Goal: Check status: Check status

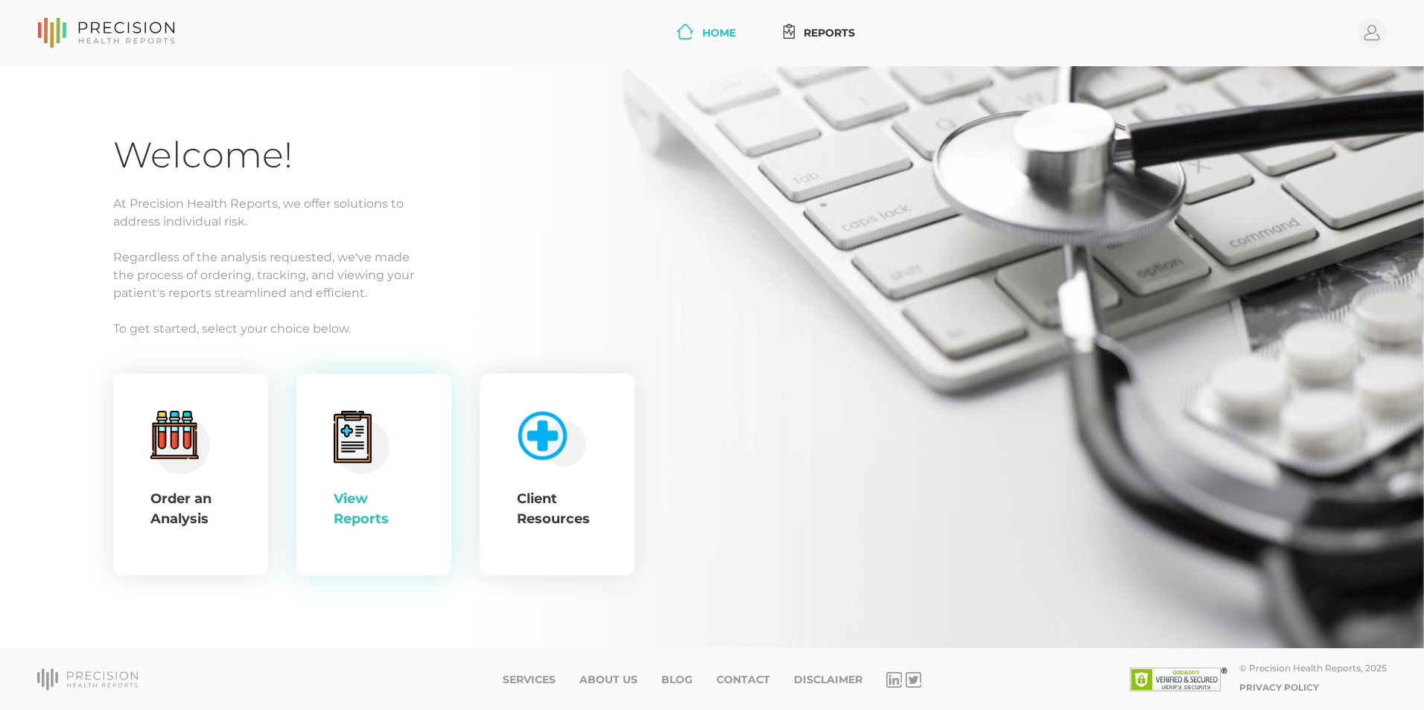
click at [345, 489] on div "View Reports" at bounding box center [374, 509] width 80 height 40
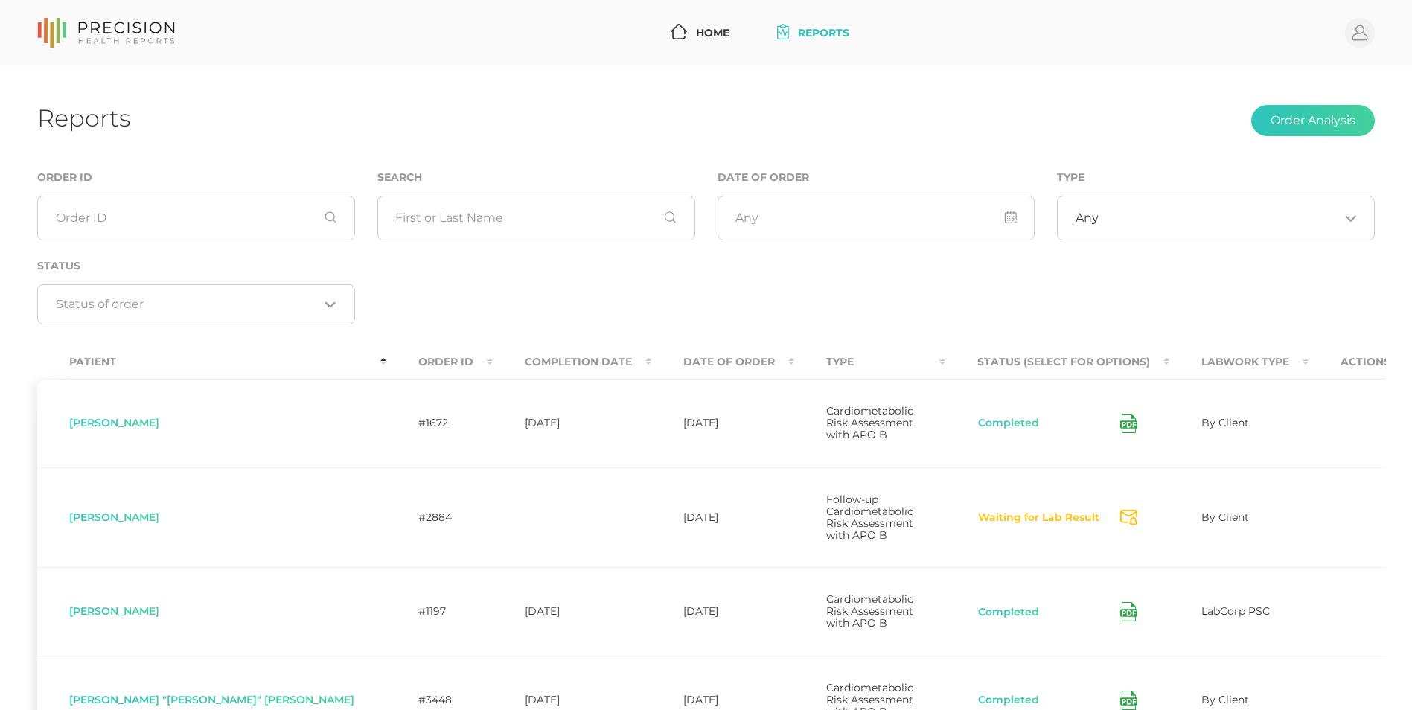
click at [493, 360] on th "Completion Date" at bounding box center [572, 362] width 159 height 34
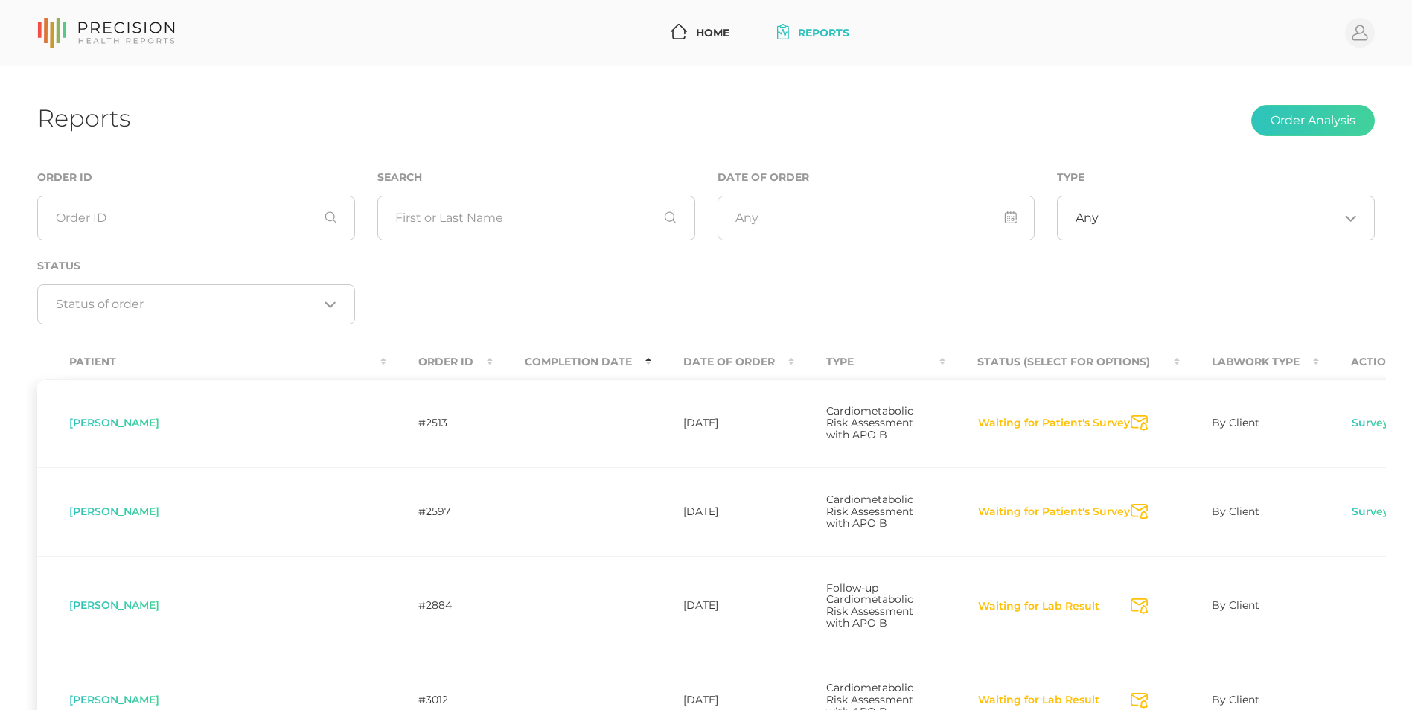
click at [651, 365] on th "Date Of Order" at bounding box center [722, 362] width 143 height 34
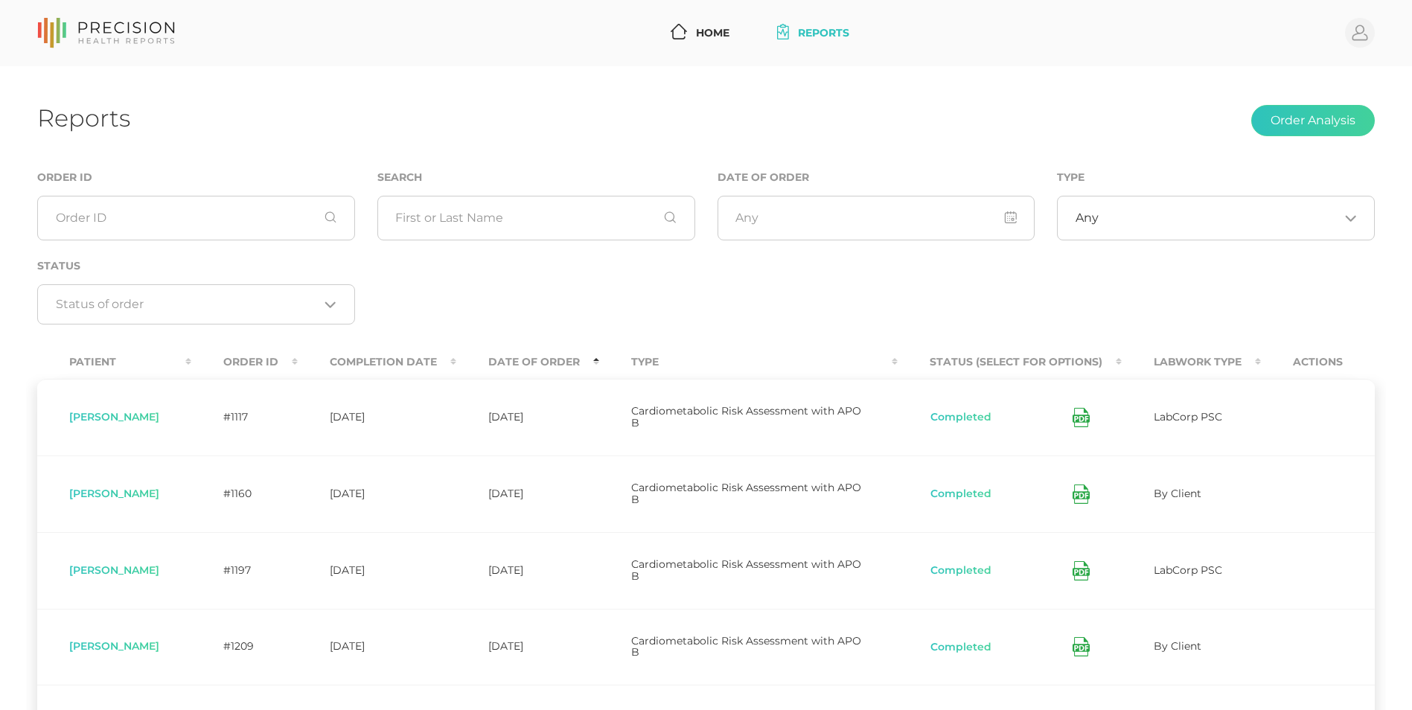
click at [442, 360] on th "Completion Date" at bounding box center [377, 362] width 159 height 34
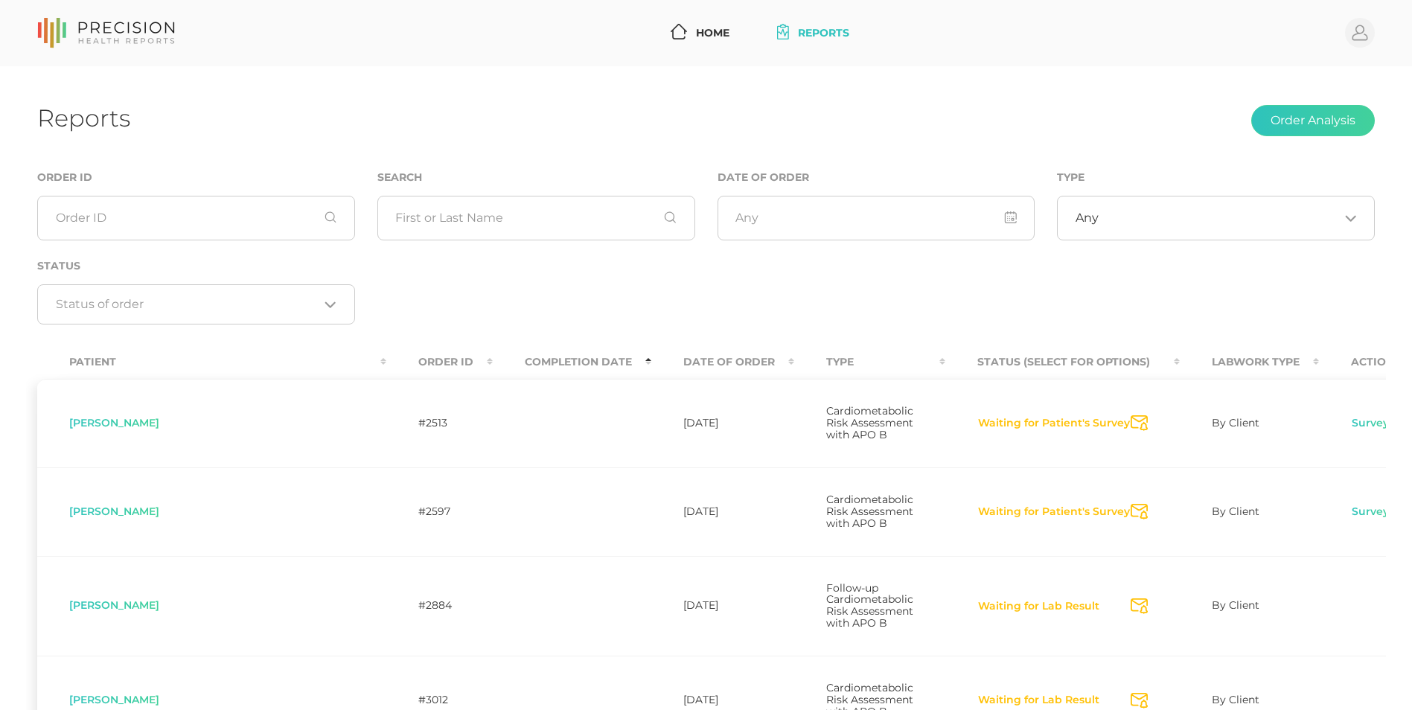
click at [493, 360] on th "Completion Date" at bounding box center [572, 362] width 159 height 34
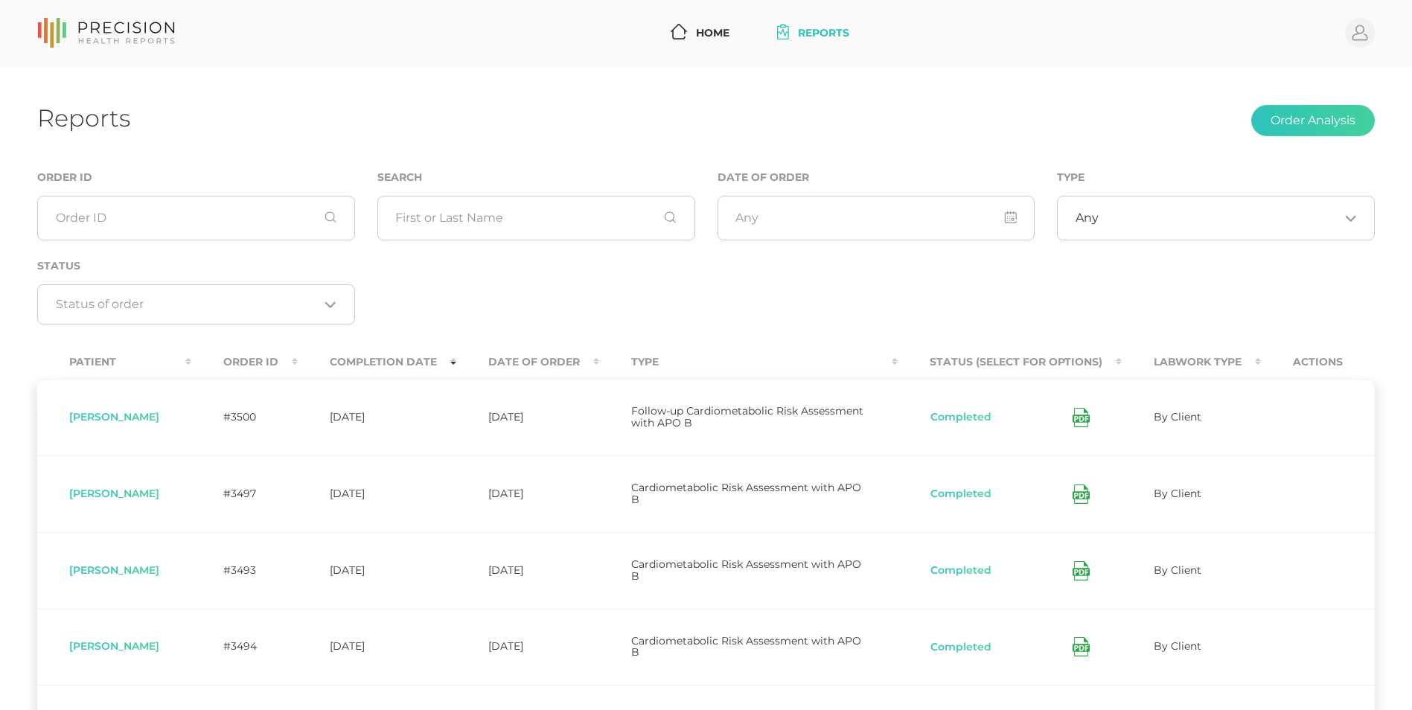
click at [433, 364] on th "Completion Date" at bounding box center [377, 362] width 159 height 34
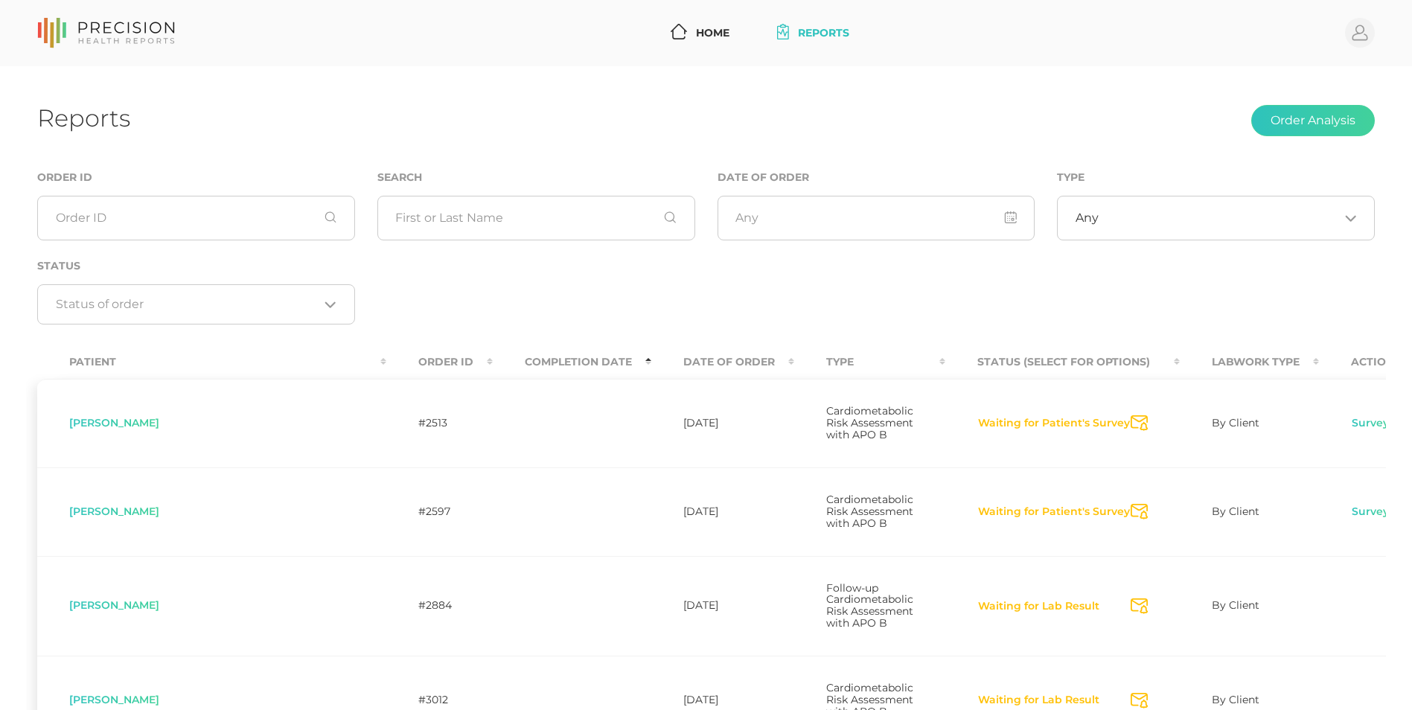
click at [651, 356] on th "Date Of Order" at bounding box center [722, 362] width 143 height 34
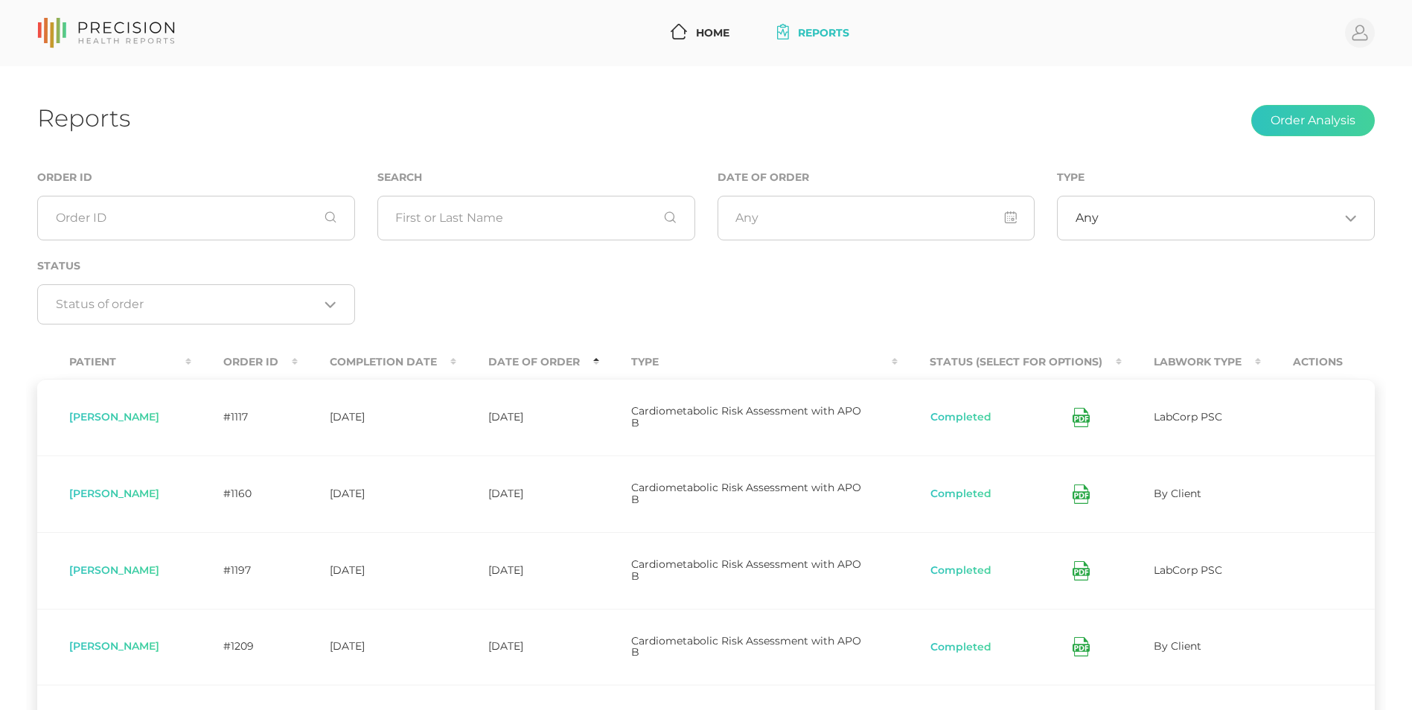
click at [552, 365] on th "Date Of Order" at bounding box center [527, 362] width 143 height 34
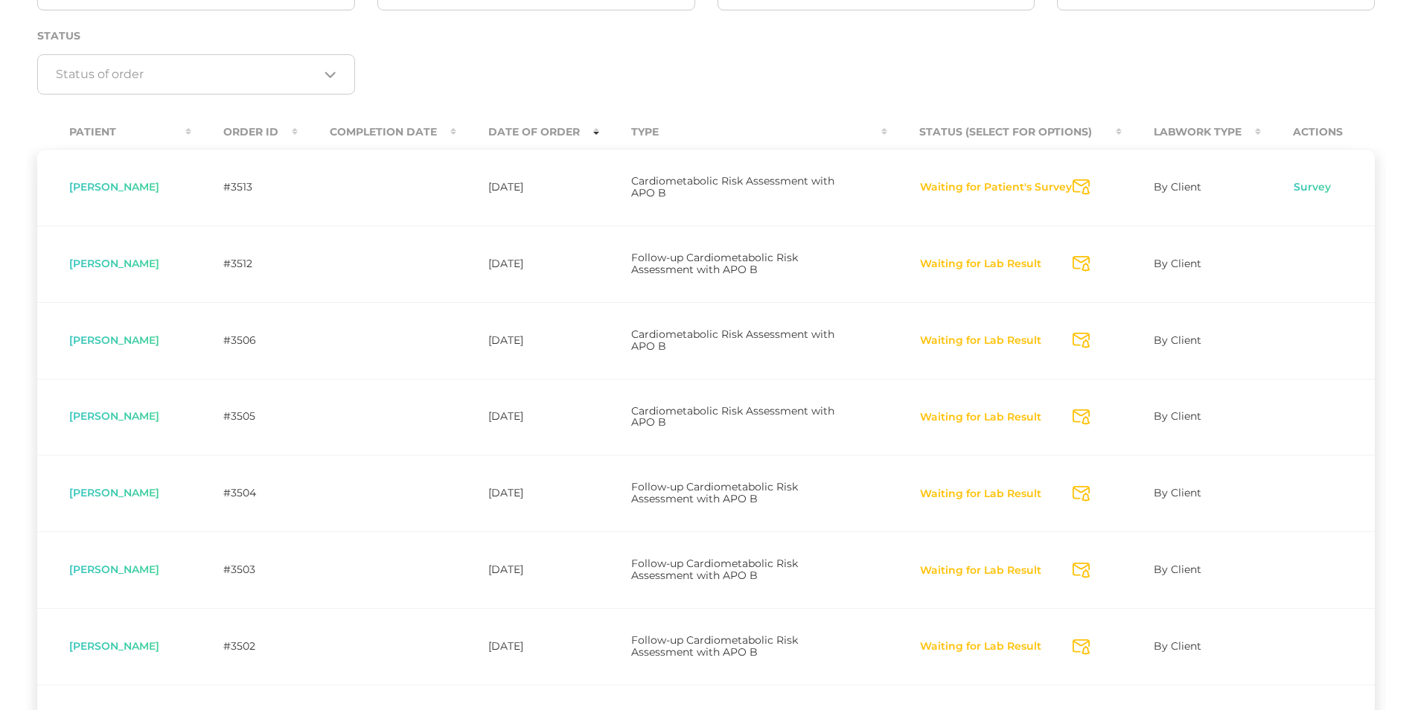
scroll to position [232, 0]
